Goal: Task Accomplishment & Management: Manage account settings

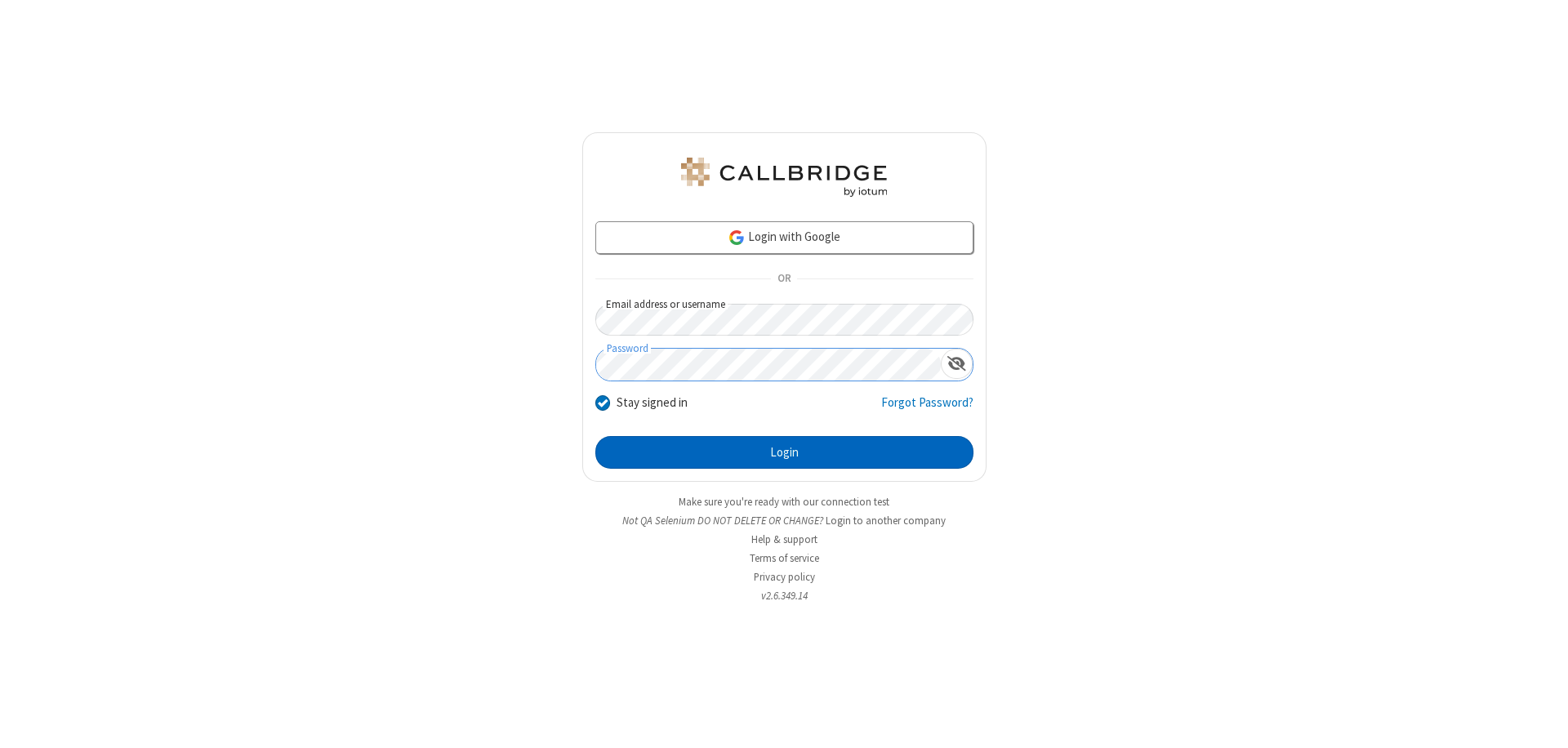
click at [784, 452] on button "Login" at bounding box center [785, 452] width 378 height 33
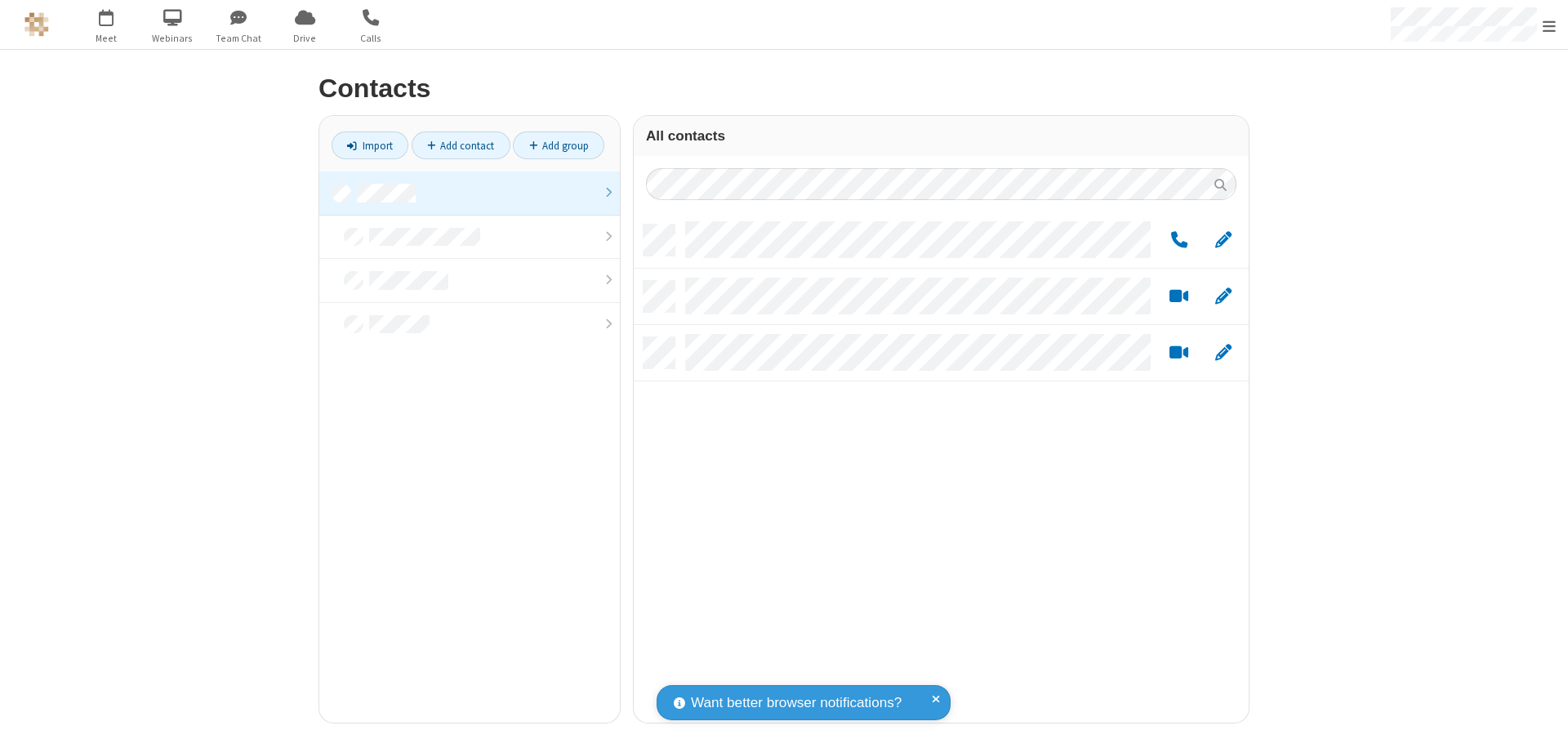
scroll to position [498, 602]
click at [470, 193] on link at bounding box center [469, 193] width 300 height 44
click at [558, 145] on link "Add group" at bounding box center [558, 145] width 91 height 28
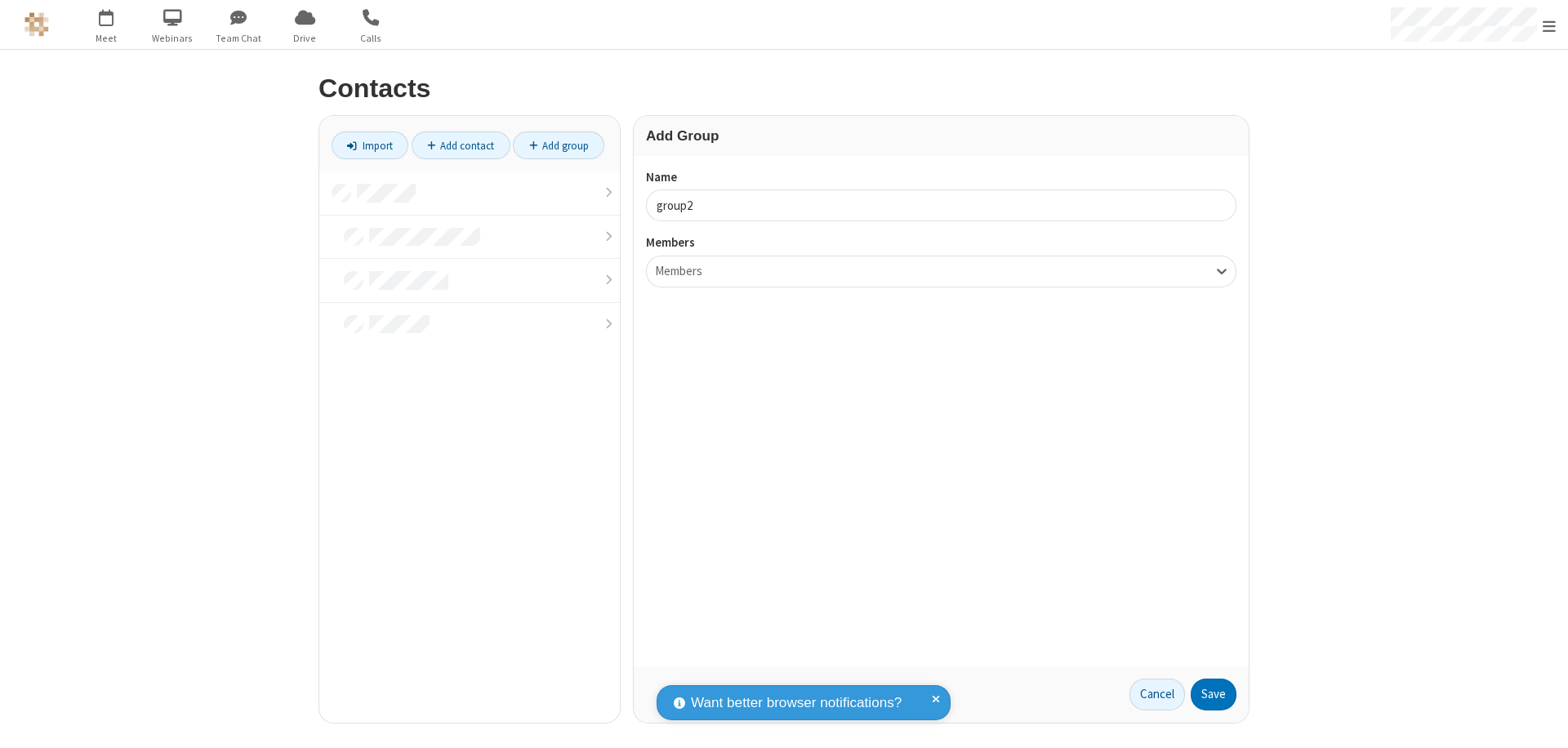
type input "group2"
type input "name19"
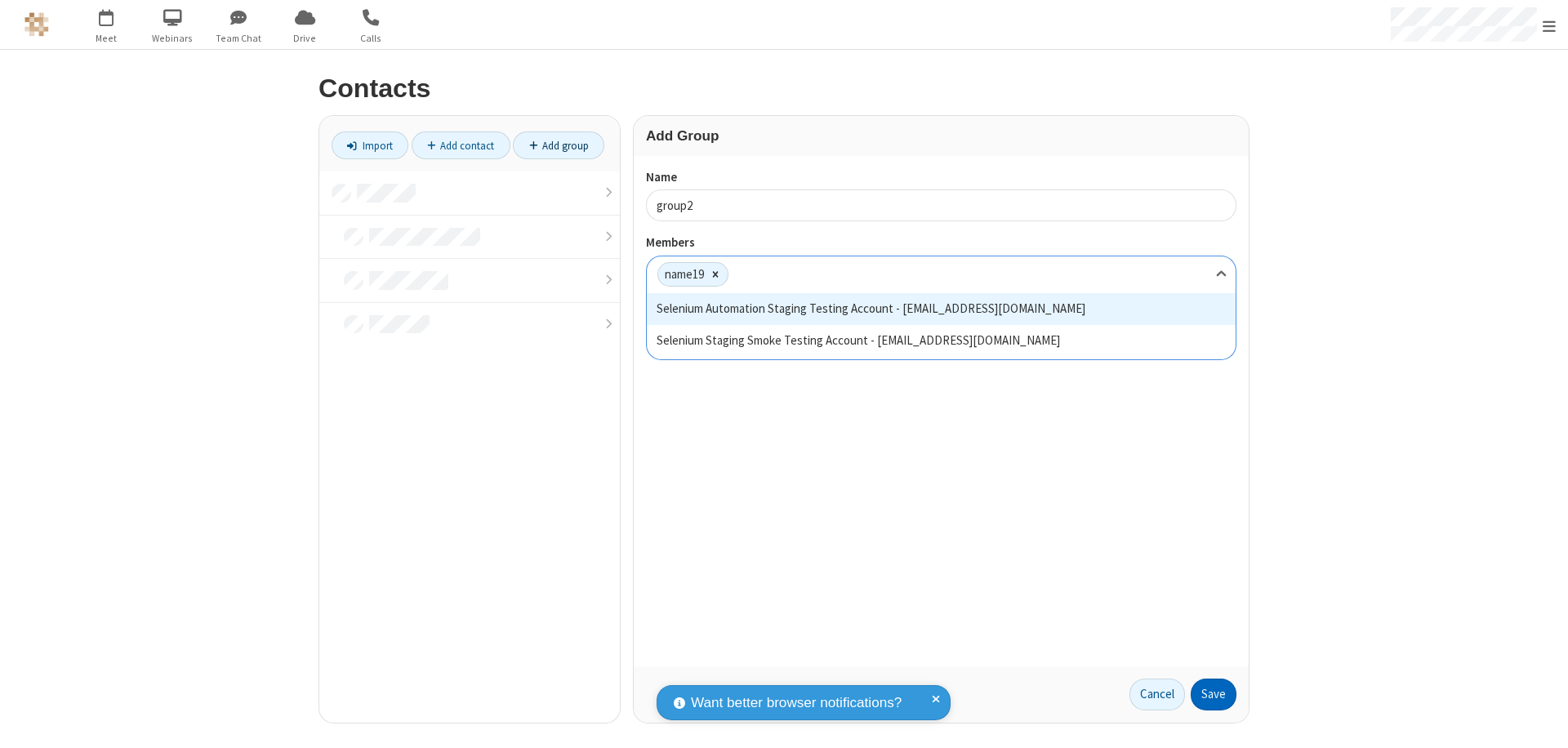
click at [1214, 694] on button "Save" at bounding box center [1213, 695] width 46 height 33
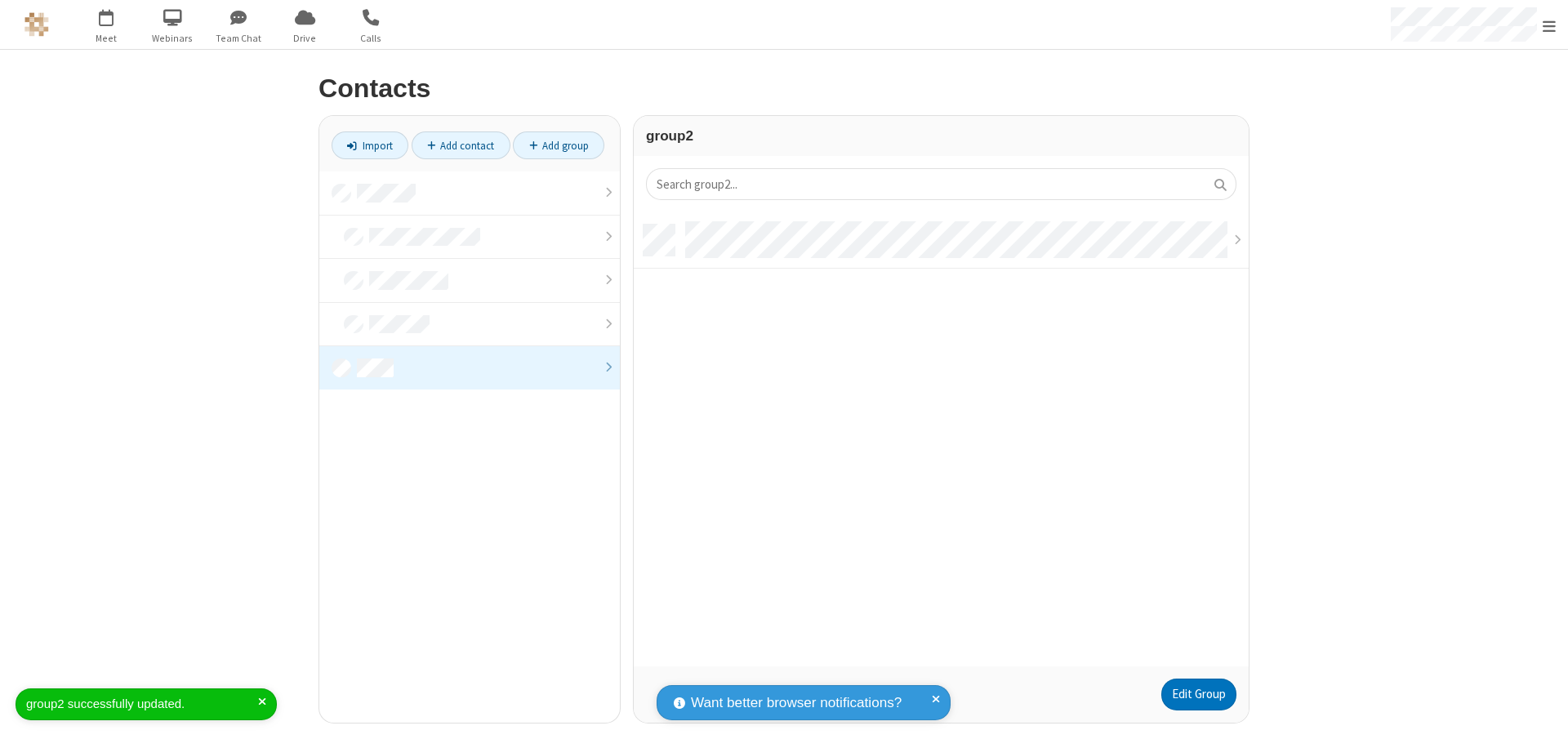
scroll to position [442, 602]
click at [1198, 694] on link "Edit Group" at bounding box center [1198, 695] width 76 height 33
